Goal: Task Accomplishment & Management: Complete application form

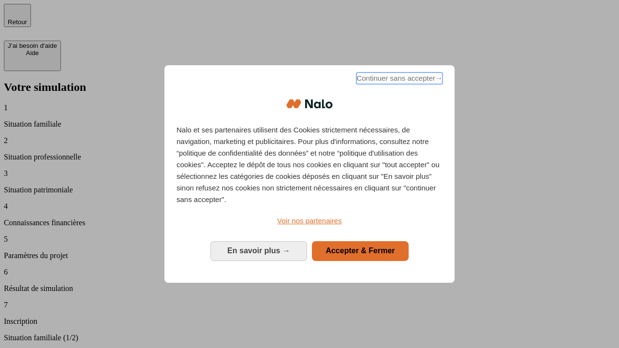
click at [398, 80] on span "Continuer sans accepter →" at bounding box center [399, 79] width 86 height 12
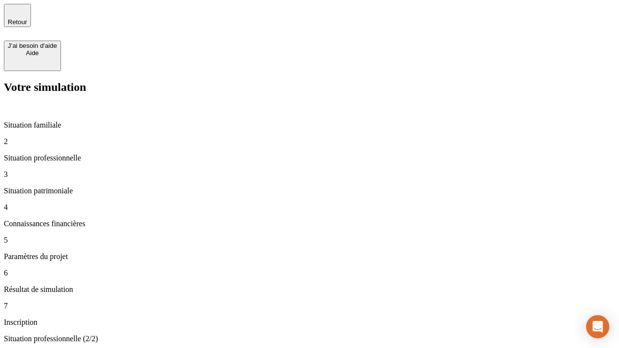
type input "30 000"
type input "40 000"
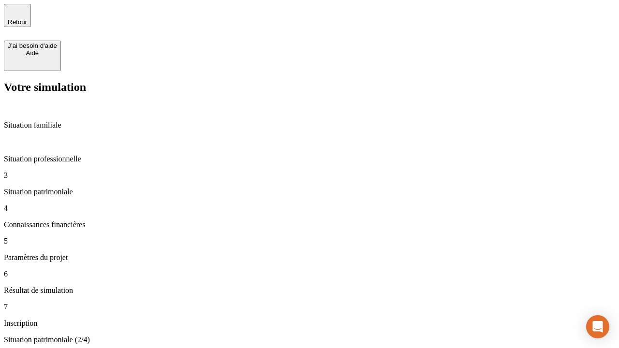
type input "1 100"
type input "20"
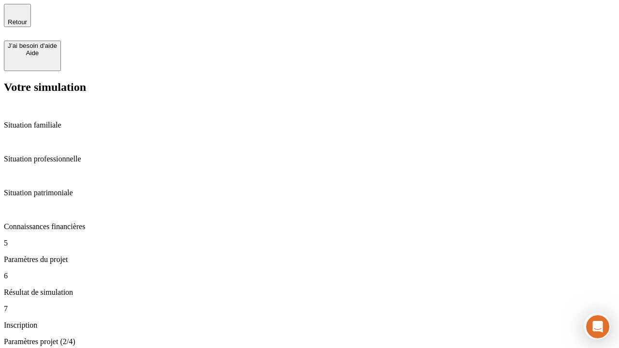
type input "40"
type input "62"
type input "50 000"
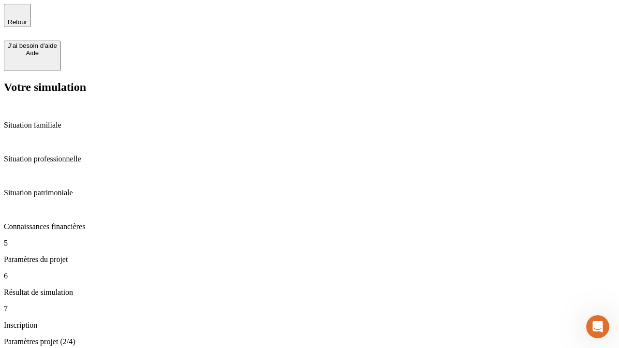
type input "640"
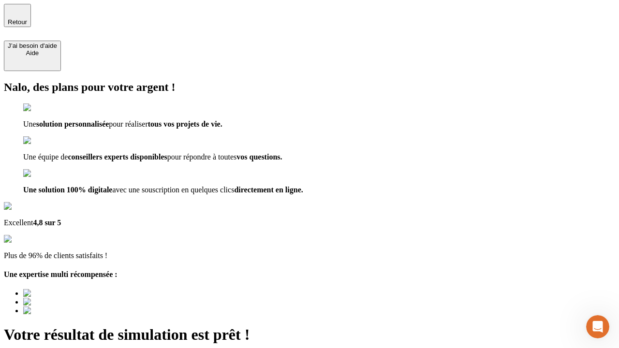
type input "[EMAIL_ADDRESS][DOMAIN_NAME]"
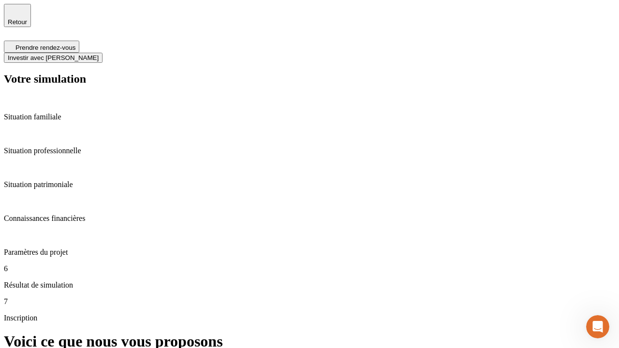
click at [99, 54] on span "Investir avec [PERSON_NAME]" at bounding box center [53, 57] width 91 height 7
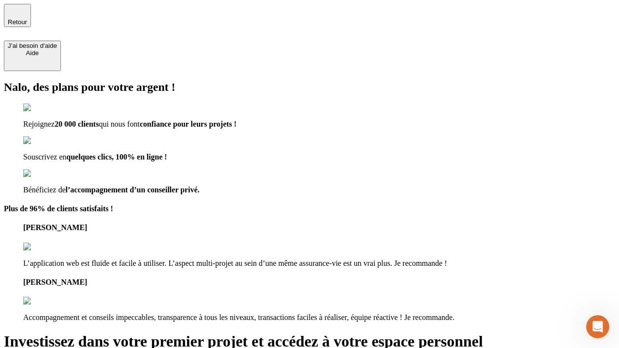
type input "[EMAIL_ADDRESS][DOMAIN_NAME]"
